Goal: Information Seeking & Learning: Learn about a topic

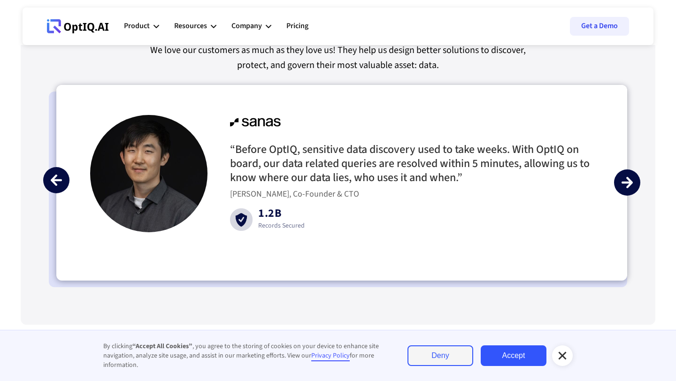
scroll to position [2190, 0]
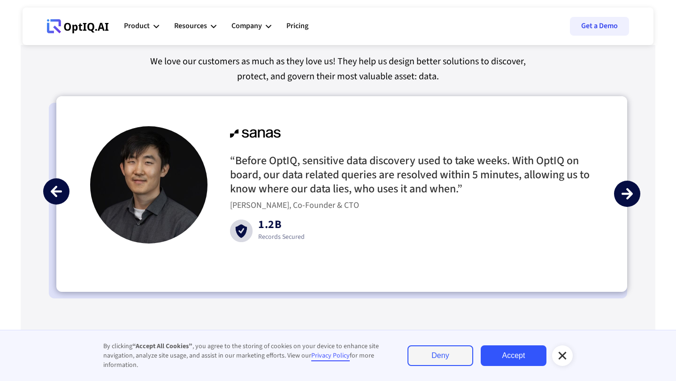
click at [630, 189] on img "next slide" at bounding box center [626, 193] width 11 height 11
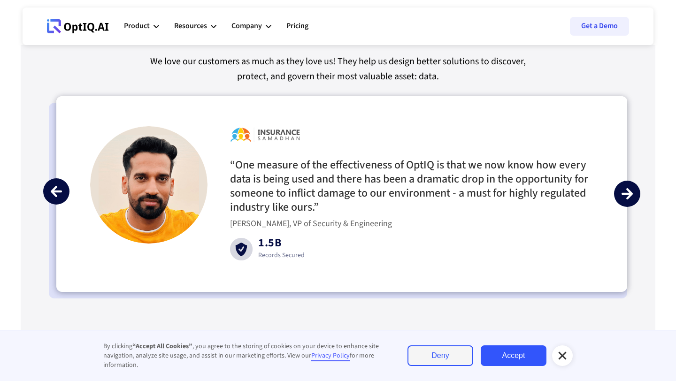
click at [630, 189] on img "next slide" at bounding box center [626, 193] width 11 height 11
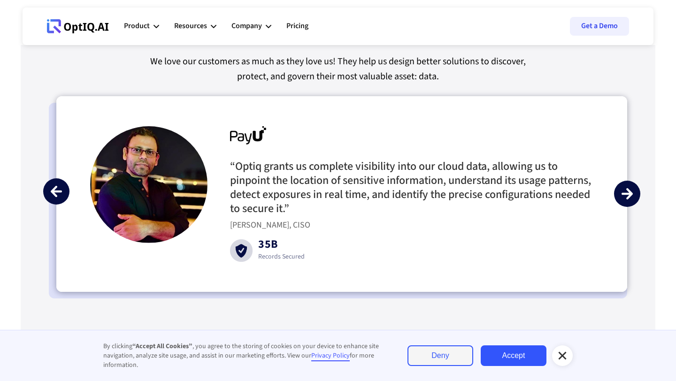
click at [630, 189] on img "next slide" at bounding box center [626, 193] width 11 height 11
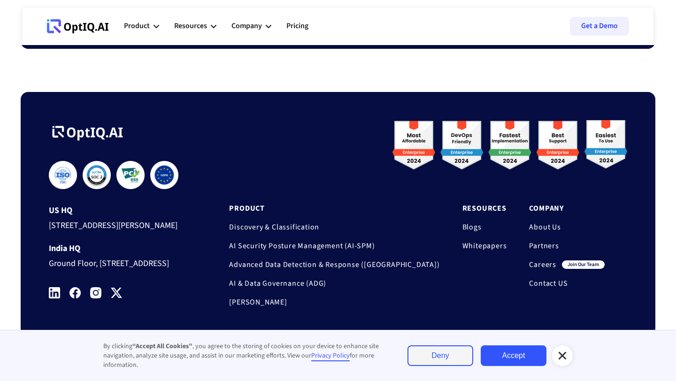
scroll to position [3136, 0]
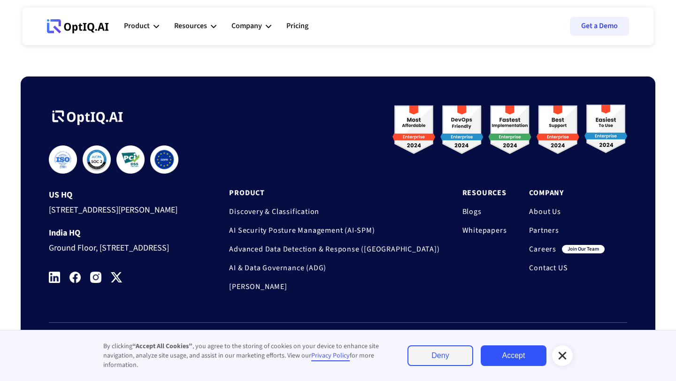
click at [545, 207] on link "About Us" at bounding box center [567, 211] width 76 height 9
click at [542, 244] on link "Careers" at bounding box center [542, 248] width 27 height 9
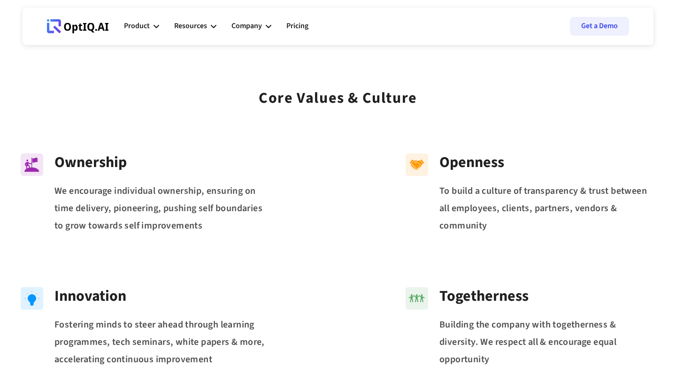
scroll to position [90, 0]
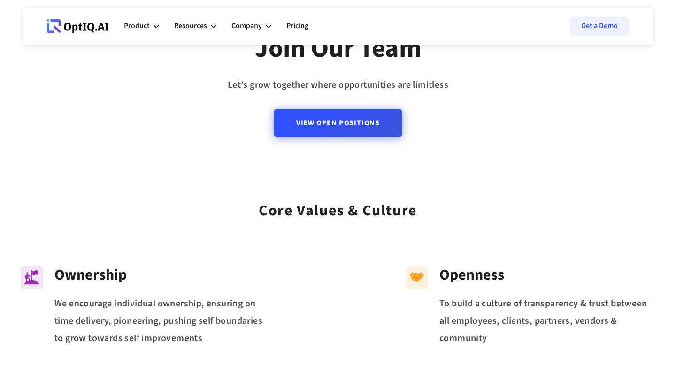
click at [335, 119] on link "View Open Positions" at bounding box center [338, 123] width 129 height 28
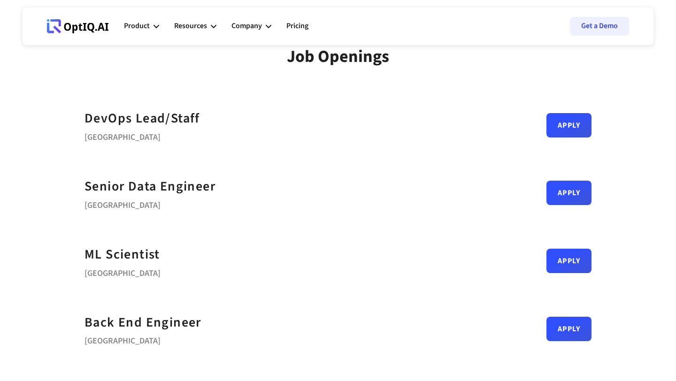
scroll to position [24, 0]
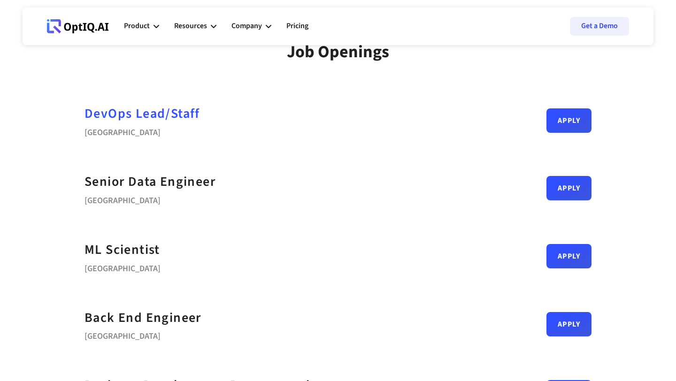
click at [166, 109] on div "DevOps Lead/Staff" at bounding box center [141, 113] width 115 height 21
click at [155, 181] on div "Senior Data Engineer" at bounding box center [149, 181] width 131 height 21
click at [115, 249] on div "ML Scientist" at bounding box center [122, 249] width 76 height 21
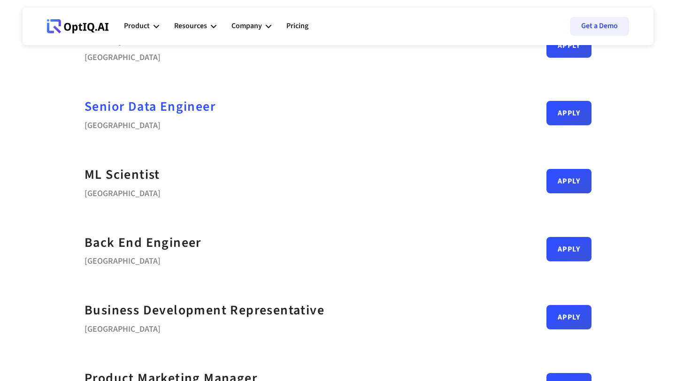
scroll to position [202, 0]
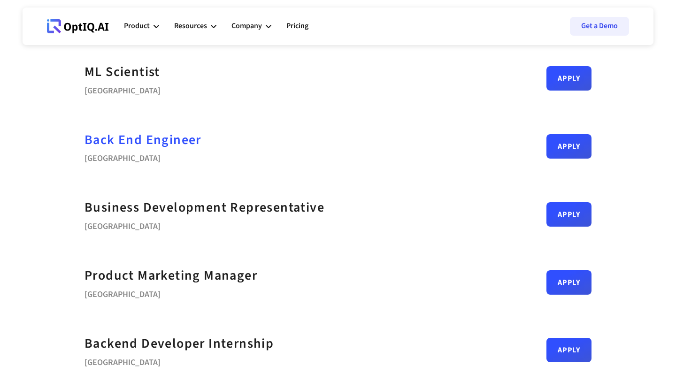
click at [135, 150] on div "Back End Engineer" at bounding box center [142, 140] width 117 height 21
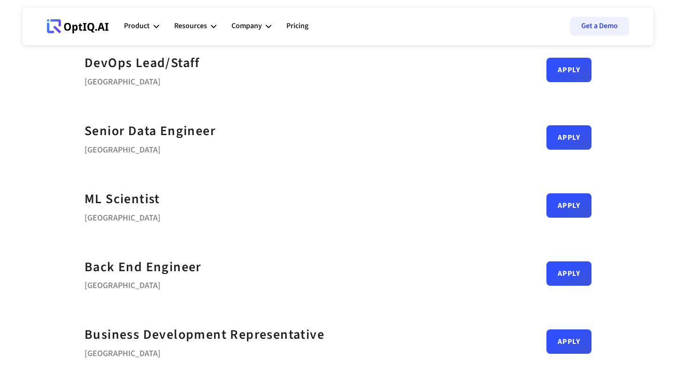
scroll to position [0, 0]
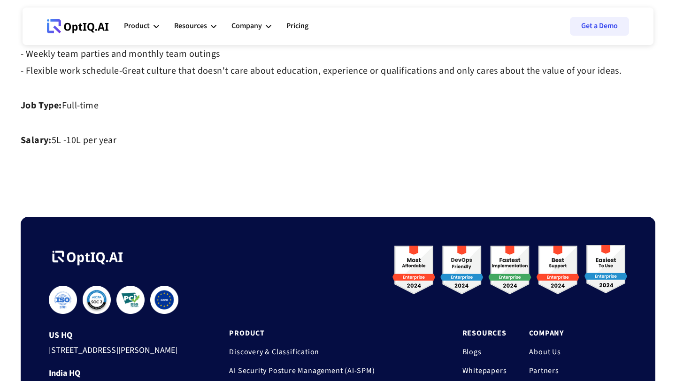
scroll to position [838, 0]
